Goal: Task Accomplishment & Management: Use online tool/utility

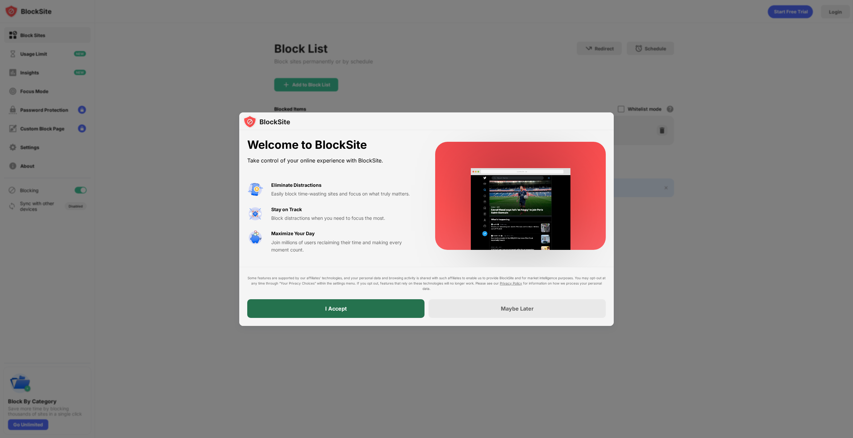
click at [352, 307] on div "I Accept" at bounding box center [335, 308] width 177 height 19
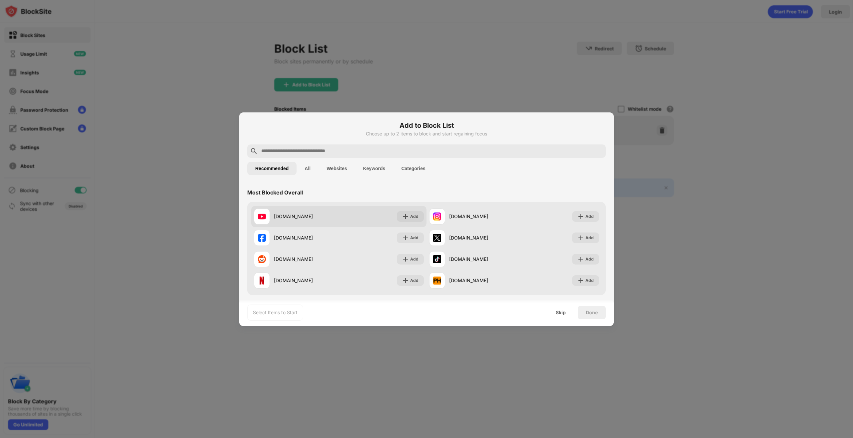
click at [315, 215] on div "[DOMAIN_NAME]" at bounding box center [306, 216] width 65 height 7
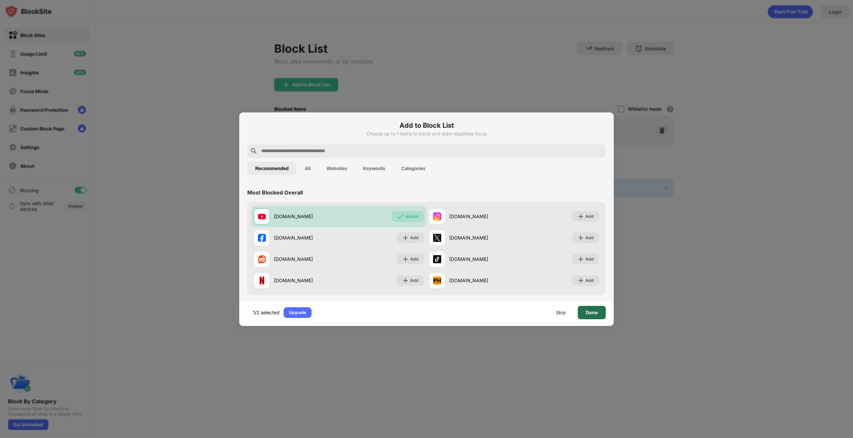
click at [598, 311] on div "Done" at bounding box center [592, 312] width 28 height 13
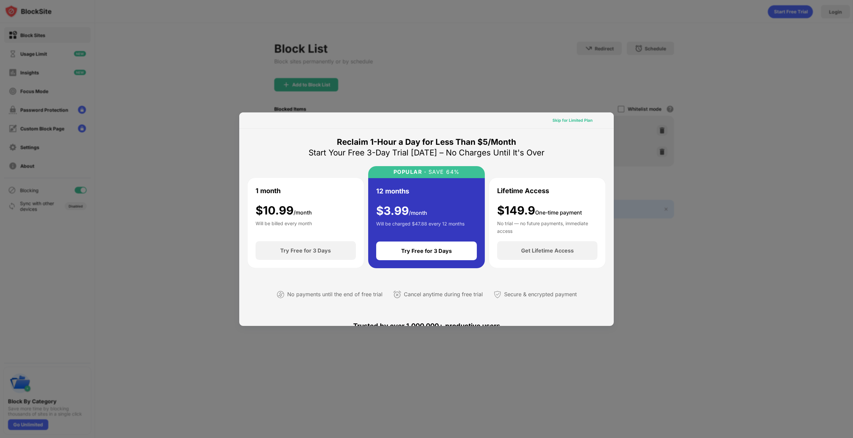
click at [574, 119] on div "Skip for Limited Plan" at bounding box center [573, 120] width 40 height 7
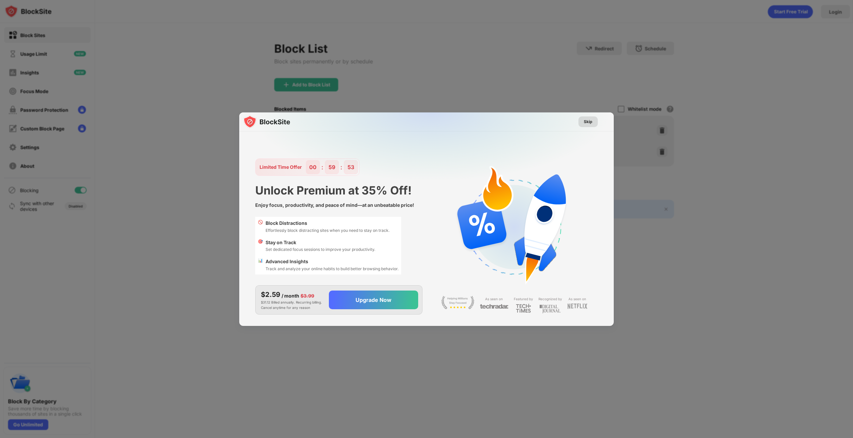
click at [590, 120] on div "Skip" at bounding box center [588, 121] width 9 height 7
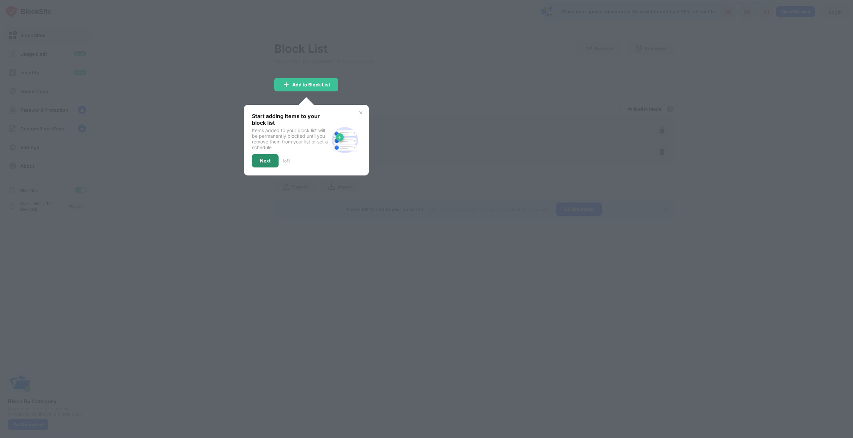
click at [267, 158] on div "Next" at bounding box center [265, 160] width 11 height 5
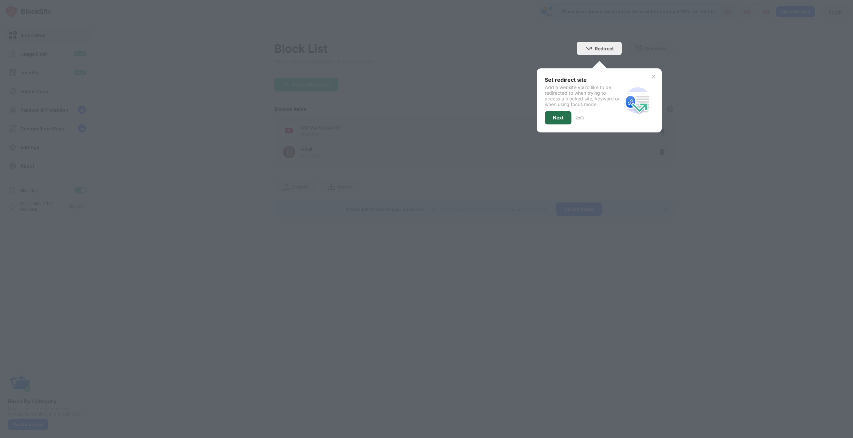
click at [558, 117] on div "Next" at bounding box center [558, 117] width 11 height 5
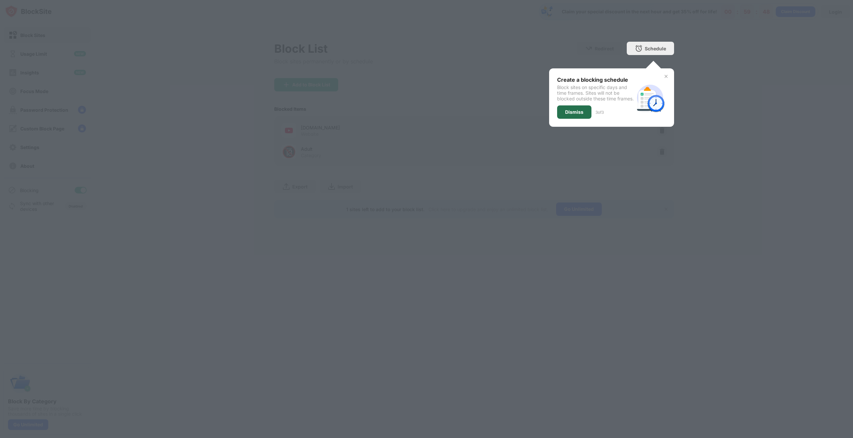
click at [574, 115] on div "Dismiss" at bounding box center [574, 111] width 18 height 5
